Goal: Manage account settings

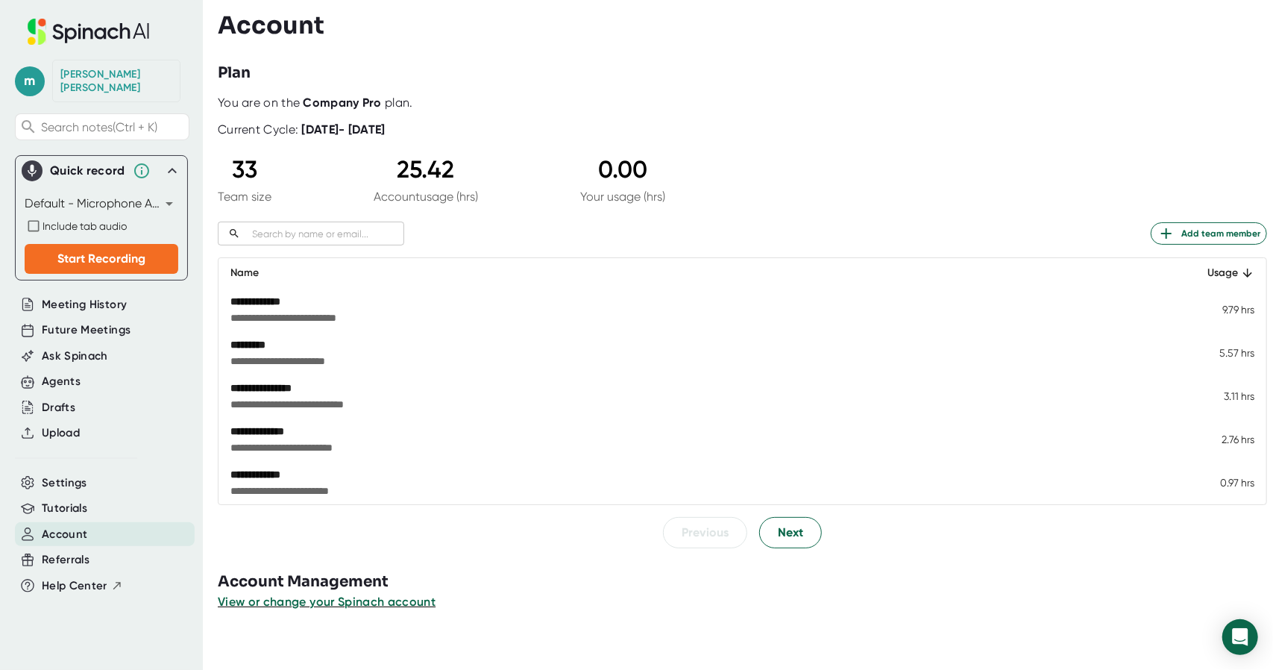
click at [353, 244] on div "​" at bounding box center [311, 234] width 187 height 24
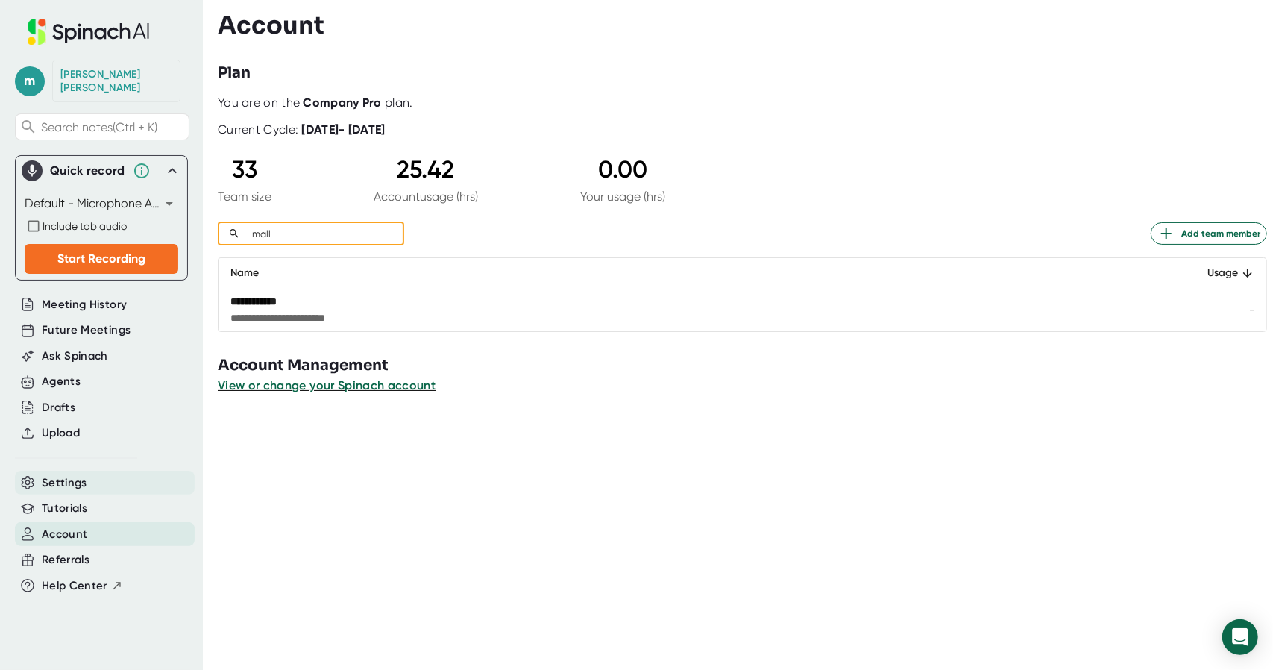
type input "mall"
click at [67, 474] on span "Settings" at bounding box center [65, 482] width 46 height 17
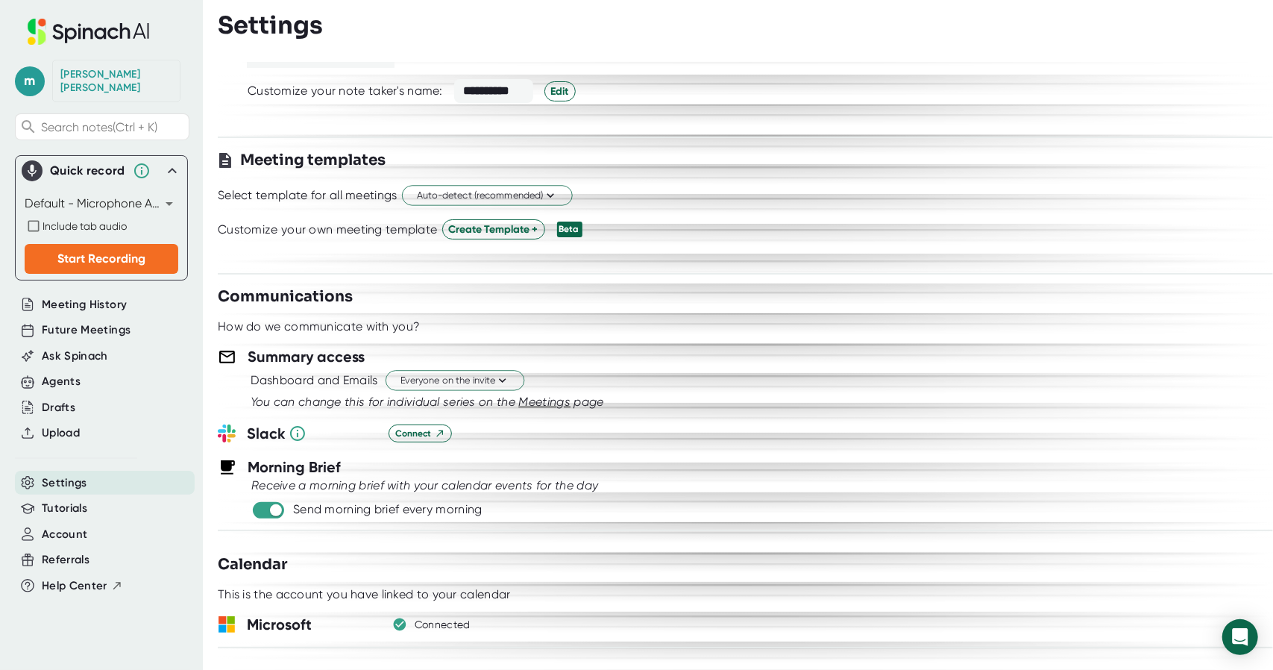
scroll to position [398, 0]
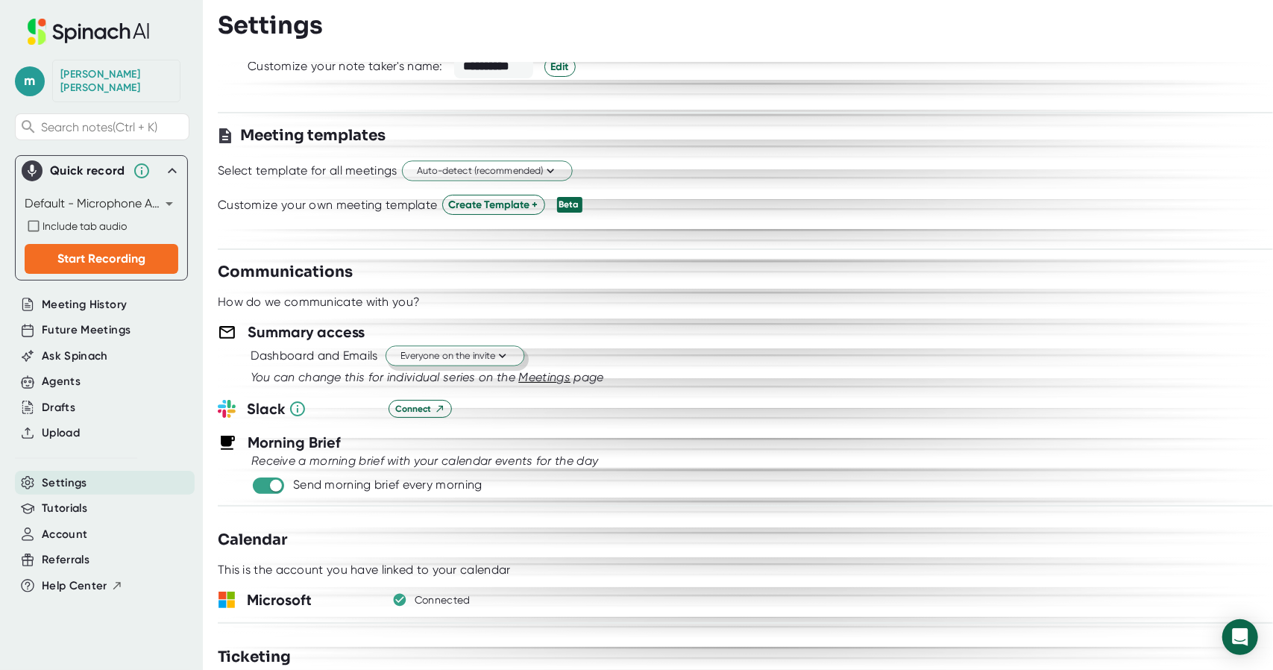
click at [501, 353] on icon at bounding box center [502, 356] width 14 height 14
click at [624, 319] on div at bounding box center [636, 335] width 1273 height 670
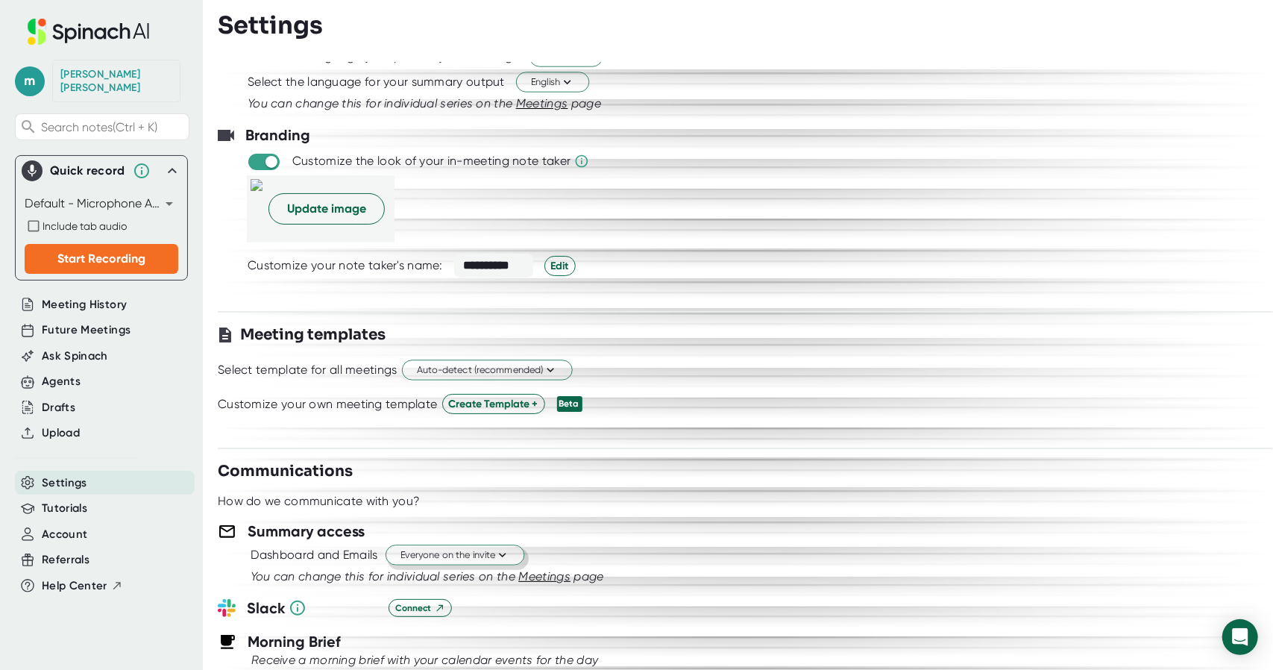
scroll to position [298, 0]
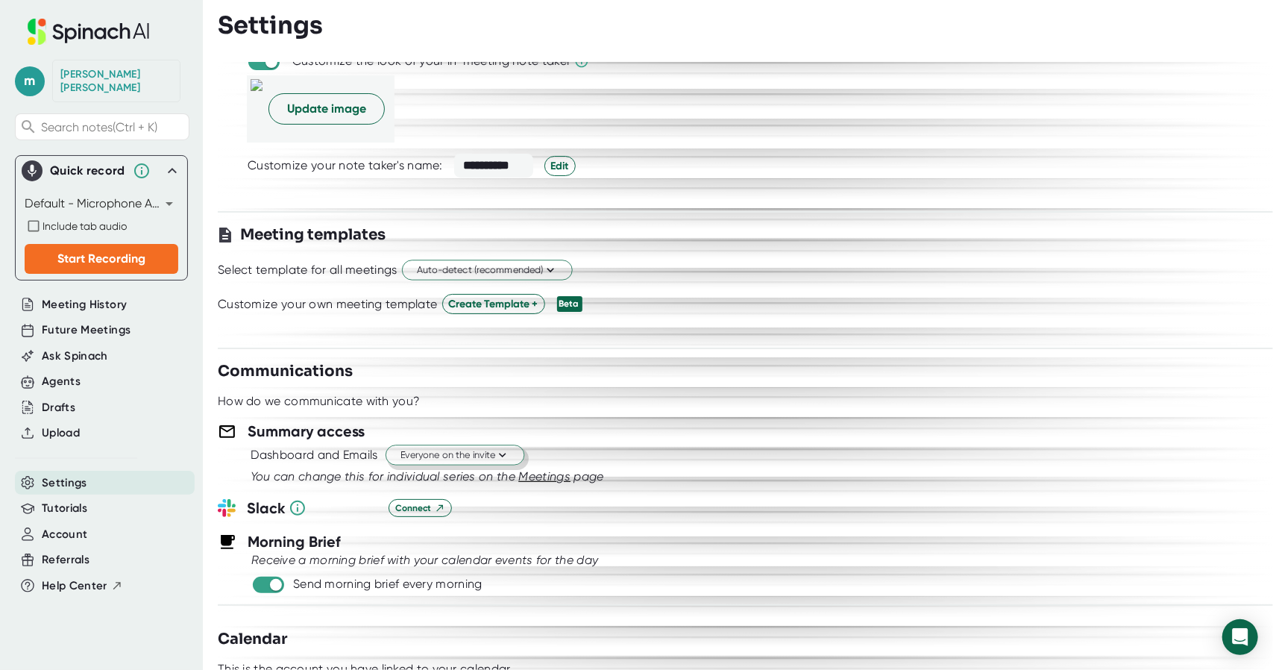
click at [495, 453] on span "Everyone on the invite" at bounding box center [455, 455] width 109 height 14
click at [671, 441] on div at bounding box center [636, 335] width 1273 height 670
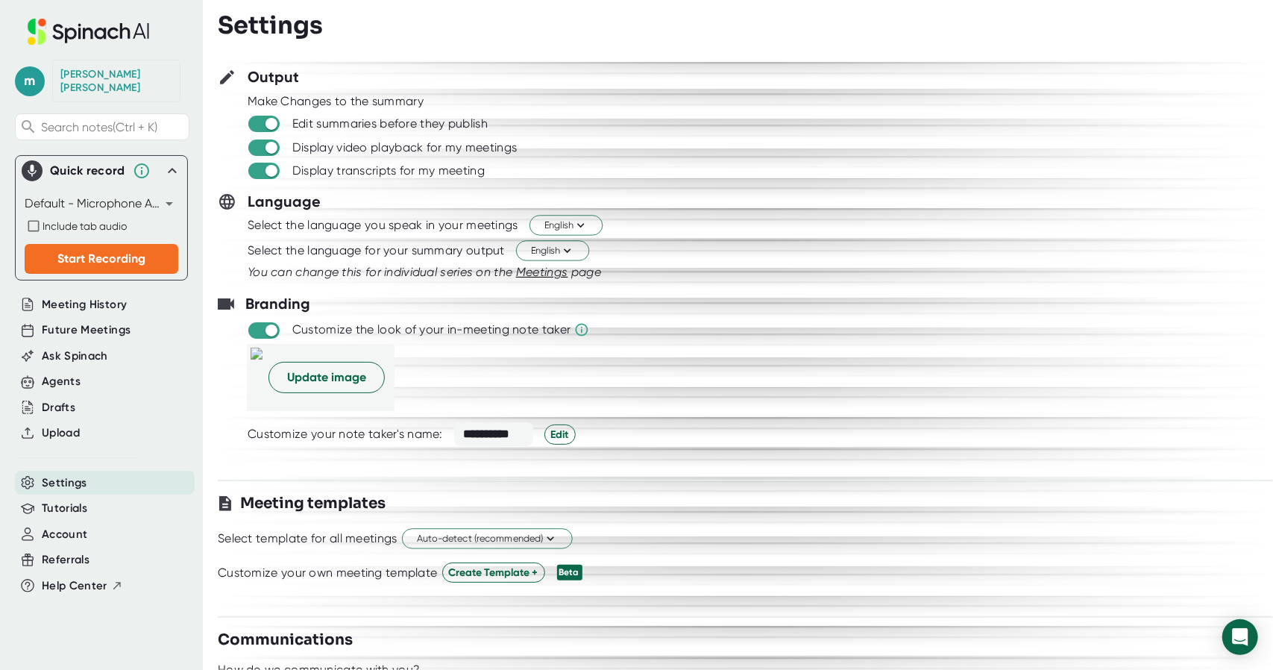
scroll to position [0, 0]
